Goal: Task Accomplishment & Management: Complete application form

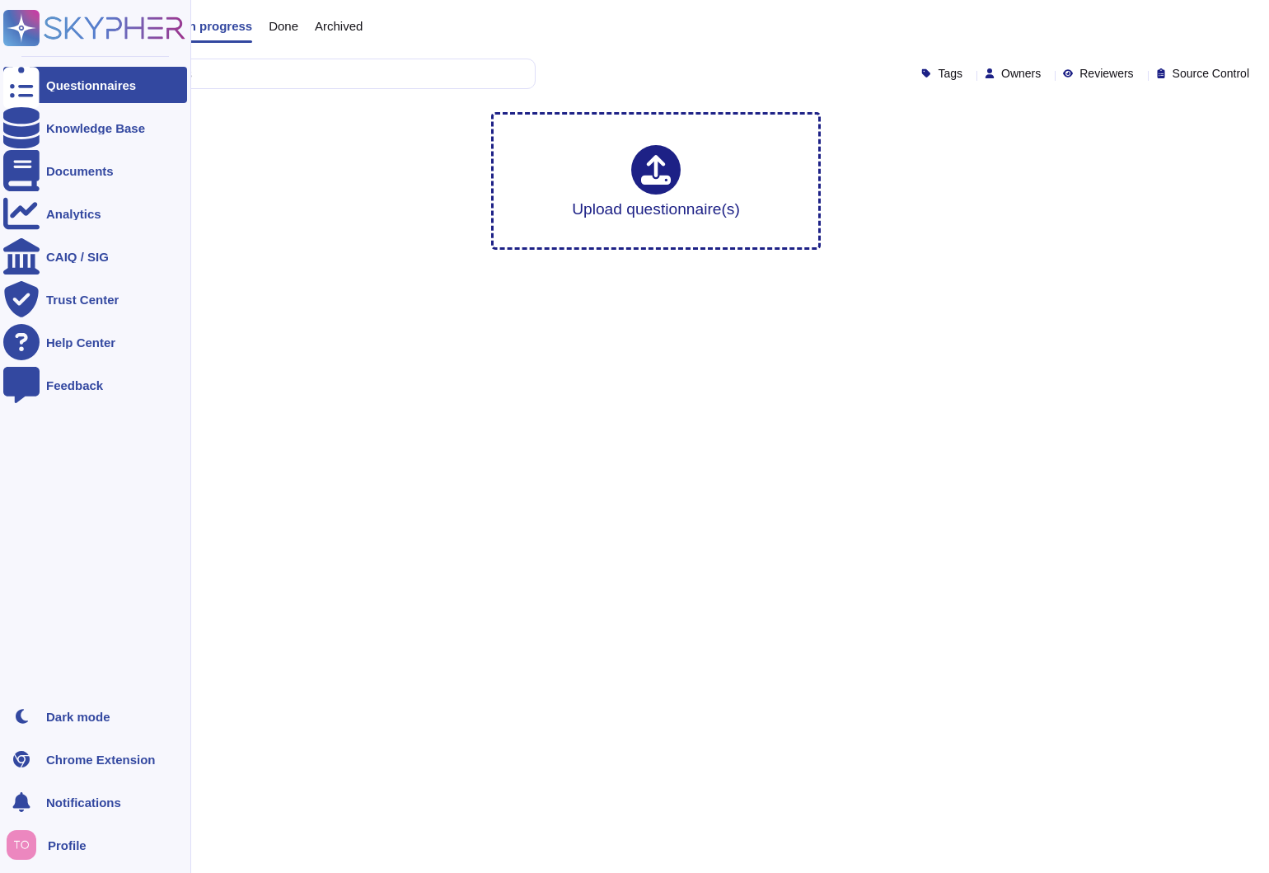
click at [60, 88] on div "Questionnaires" at bounding box center [91, 85] width 90 height 12
click at [53, 260] on div "CAIQ / SIG" at bounding box center [77, 257] width 63 height 12
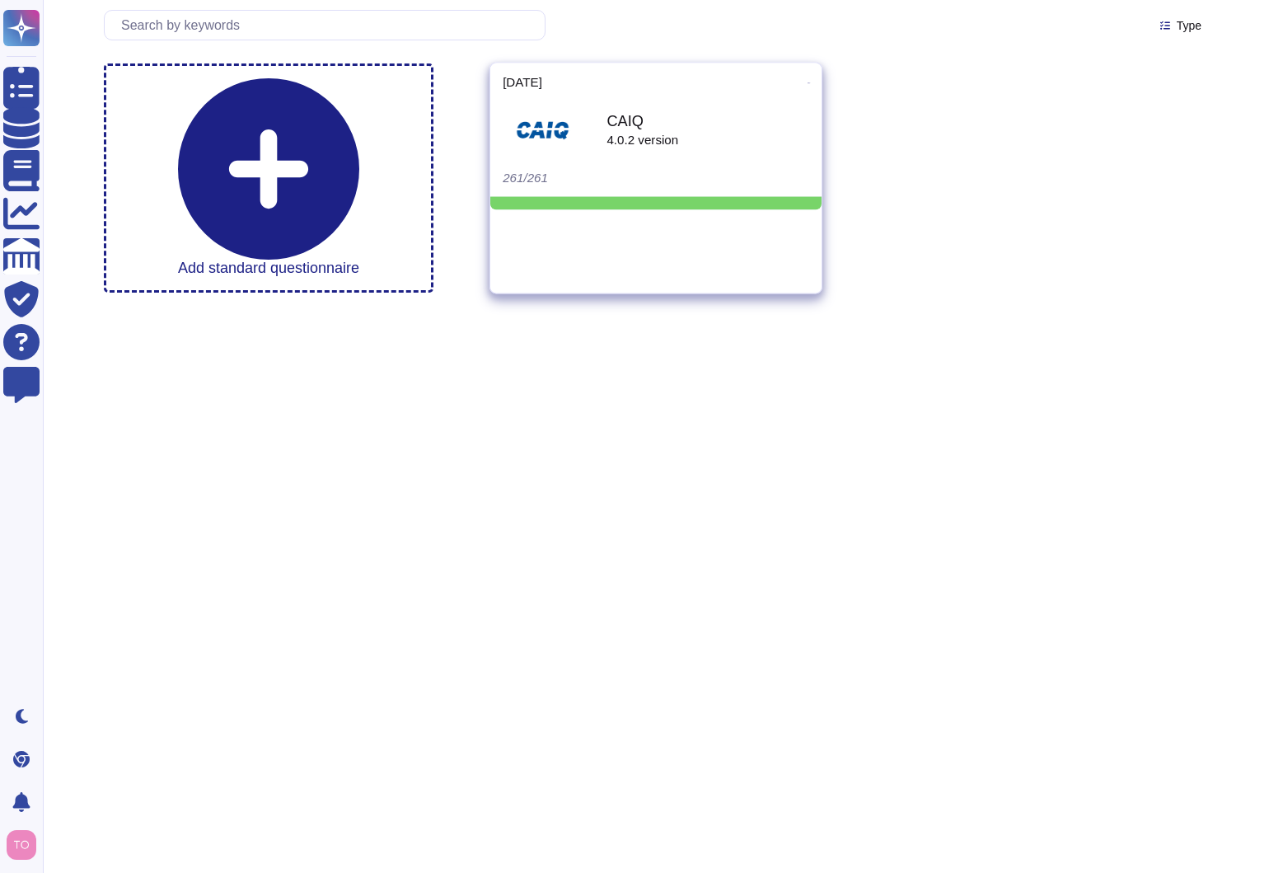
click at [672, 155] on div "CAIQ 4.0.2 version" at bounding box center [656, 129] width 307 height 83
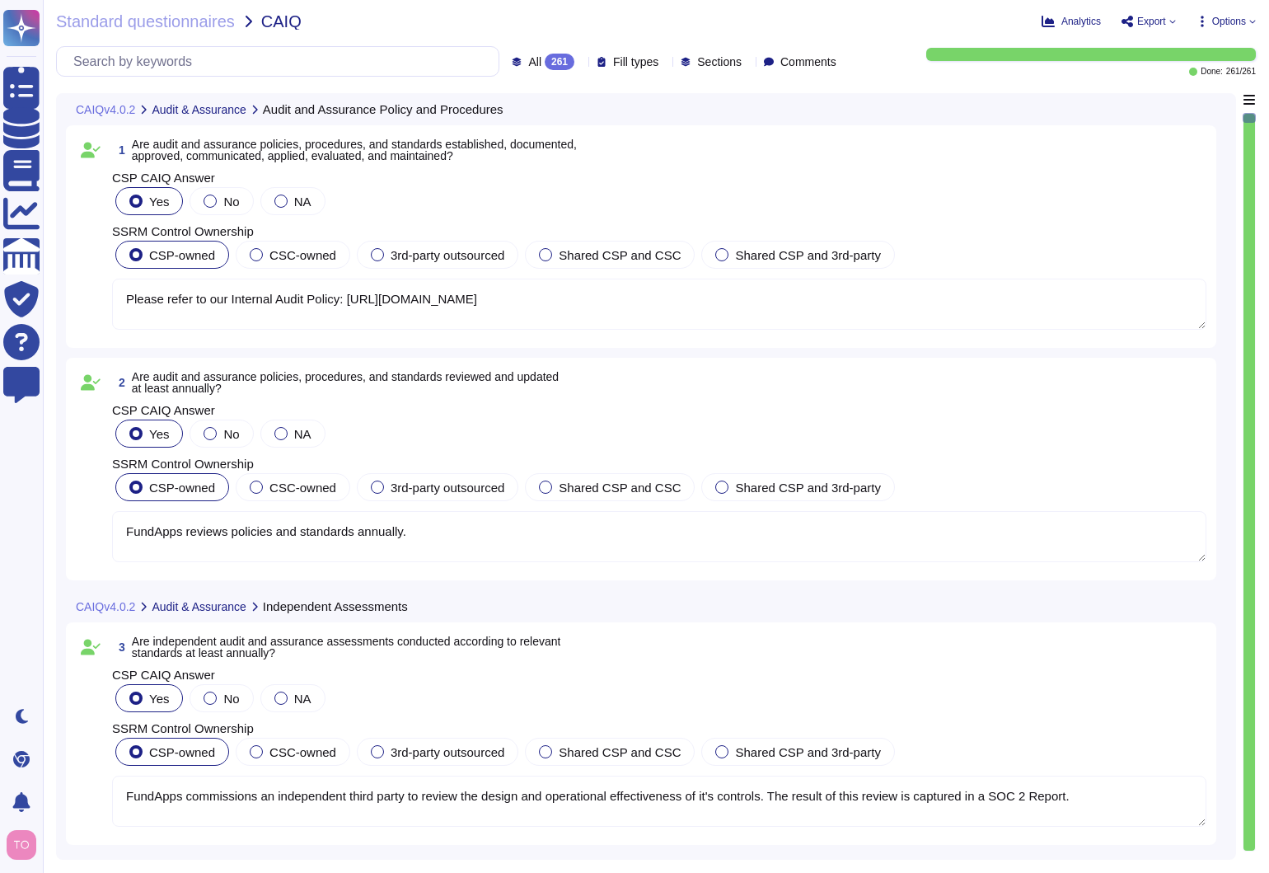
type textarea "Please refer to our Internal Audit Policy: [URL][DOMAIN_NAME]"
type textarea "FundApps reviews policies and standards annually."
type textarea "FundApps commissions an independent third party to review the design and operat…"
type textarea "FundApps is assessed annually by independent third party auditors which provide…"
type textarea "FundApps' legal team review all applicable laws on a regular and forward-lookin…"
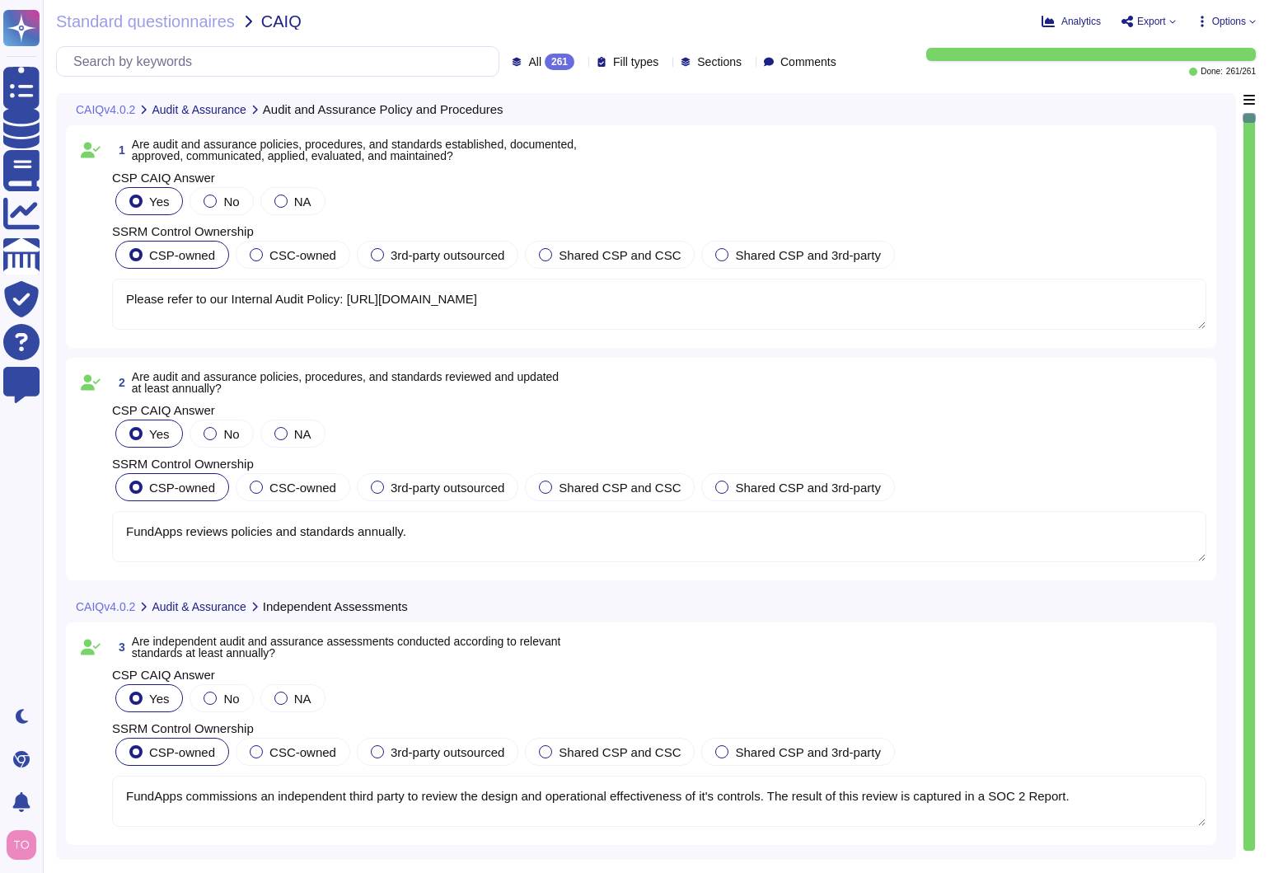
click at [1161, 18] on span "Export" at bounding box center [1151, 21] width 29 height 10
click at [1180, 100] on p "Download" at bounding box center [1209, 120] width 59 height 40
